Goal: Information Seeking & Learning: Learn about a topic

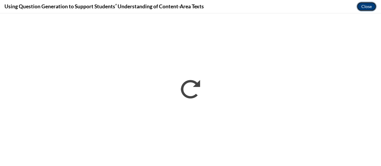
click at [363, 7] on button "Close" at bounding box center [366, 7] width 20 height 10
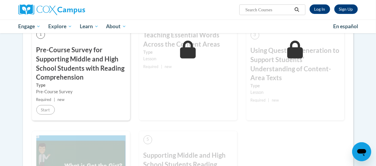
scroll to position [183, 0]
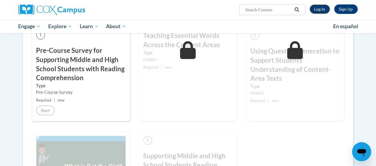
click at [319, 9] on link "Log In" at bounding box center [319, 9] width 21 height 10
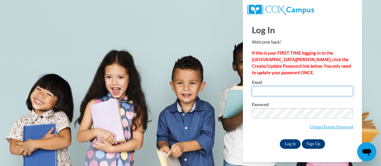
type input "[EMAIL_ADDRESS][PERSON_NAME][DOMAIN_NAME]"
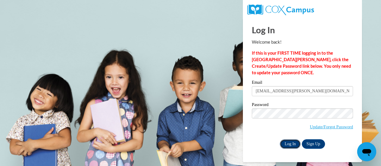
click at [286, 142] on input "Log In" at bounding box center [289, 144] width 21 height 10
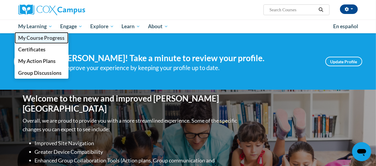
click at [47, 39] on span "My Course Progress" at bounding box center [41, 38] width 46 height 6
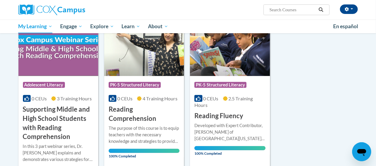
scroll to position [103, 0]
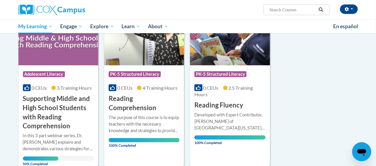
click at [83, 106] on h3 "Supporting Middle and High School Students with Reading Comprehension" at bounding box center [58, 112] width 71 height 37
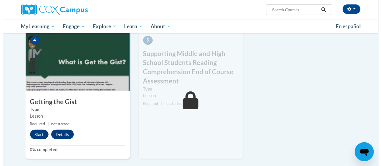
scroll to position [304, 0]
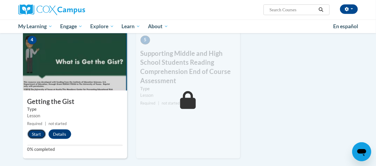
click at [35, 134] on button "Start" at bounding box center [36, 135] width 18 height 10
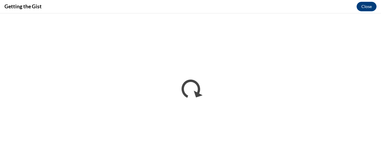
scroll to position [0, 0]
